Goal: Find specific page/section: Find specific page/section

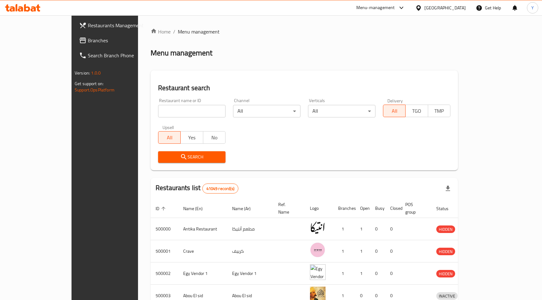
click at [164, 113] on input "search" at bounding box center [191, 111] width 67 height 13
paste input "638503"
type input "638503"
click button "Search" at bounding box center [191, 157] width 67 height 12
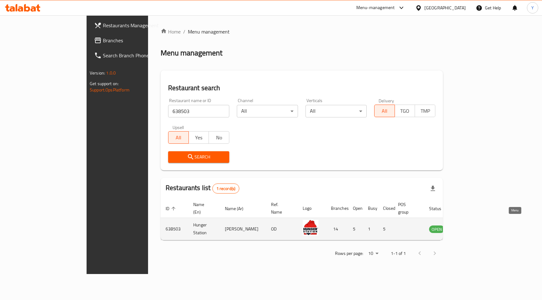
click at [469, 225] on icon "enhanced table" at bounding box center [466, 229] width 8 height 8
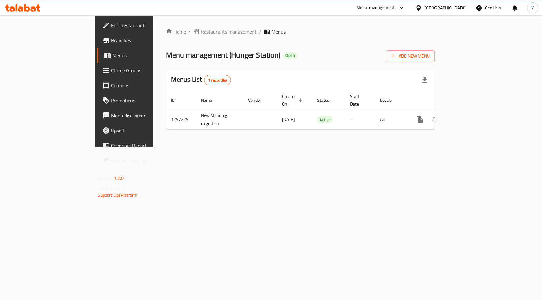
click at [111, 39] on span "Branches" at bounding box center [145, 41] width 69 height 8
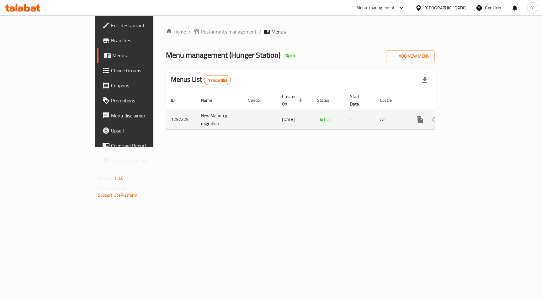
click at [166, 112] on td "1297229" at bounding box center [181, 120] width 30 height 20
copy td "1297229"
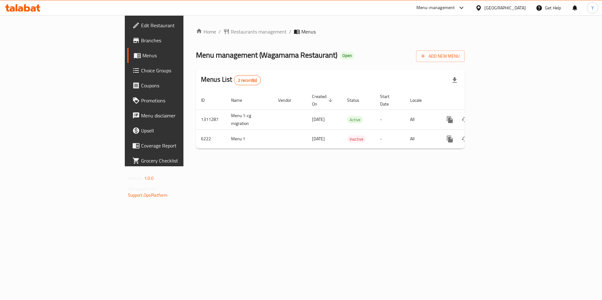
click at [141, 67] on span "Choice Groups" at bounding box center [180, 71] width 79 height 8
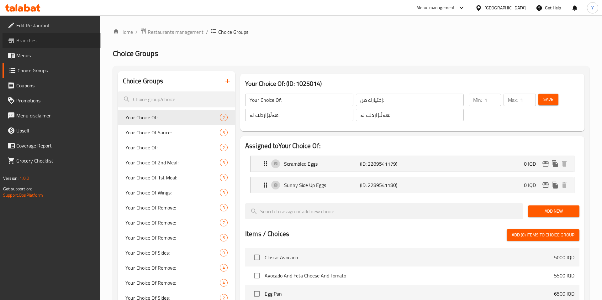
click at [34, 41] on span "Branches" at bounding box center [55, 41] width 79 height 8
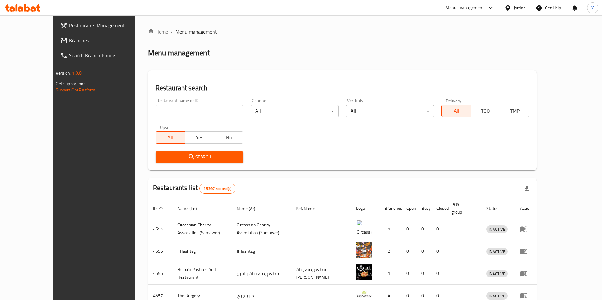
click at [69, 41] on span "Branches" at bounding box center [108, 41] width 79 height 8
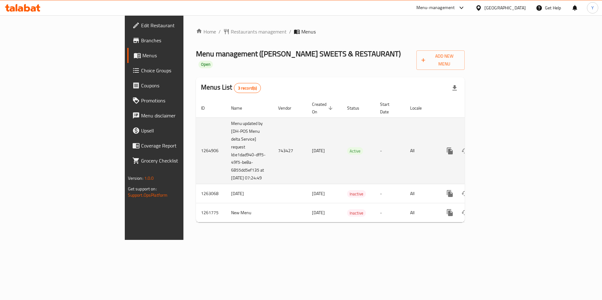
click at [273, 139] on td "743427" at bounding box center [290, 151] width 34 height 67
click at [273, 143] on td "743427" at bounding box center [290, 151] width 34 height 67
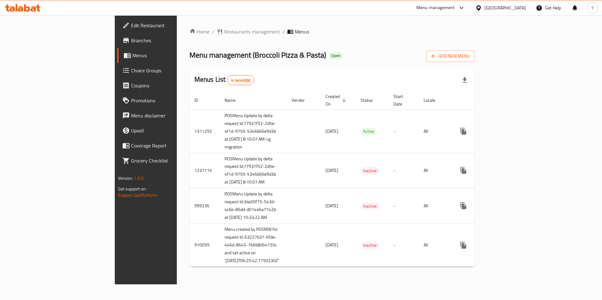
click at [131, 43] on span "Branches" at bounding box center [170, 41] width 79 height 8
